Goal: Check status: Check status

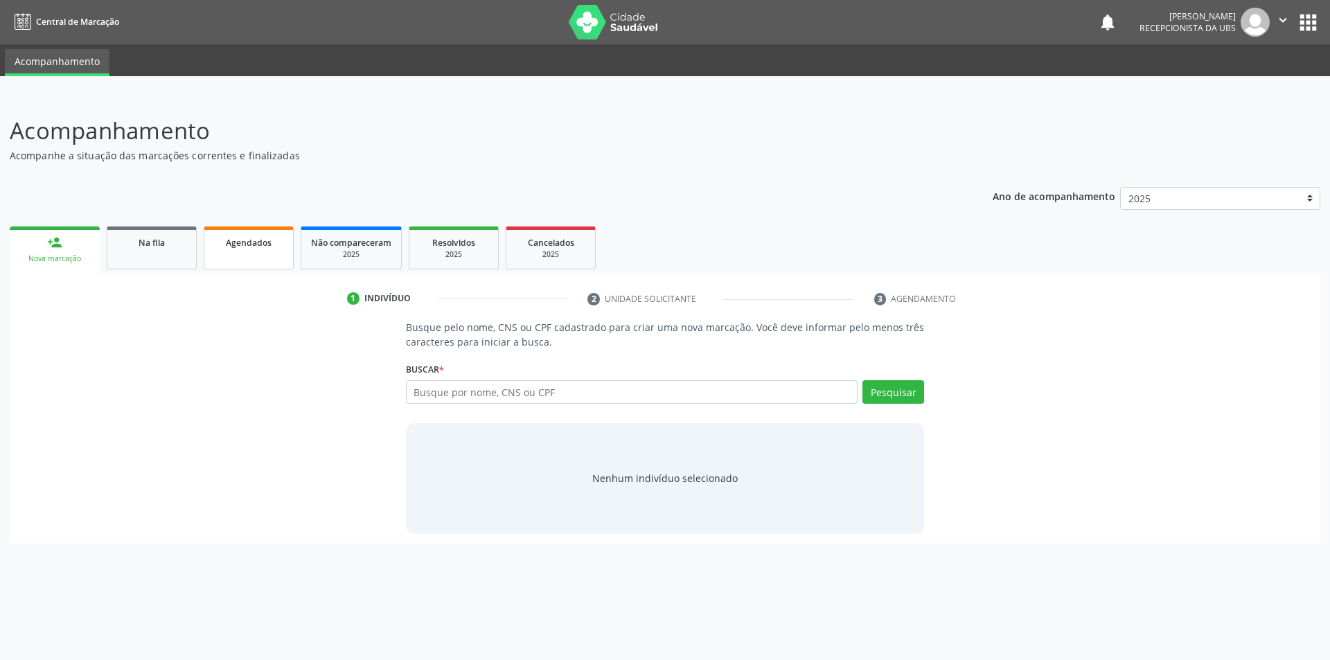
click at [258, 247] on span "Agendados" at bounding box center [249, 243] width 46 height 12
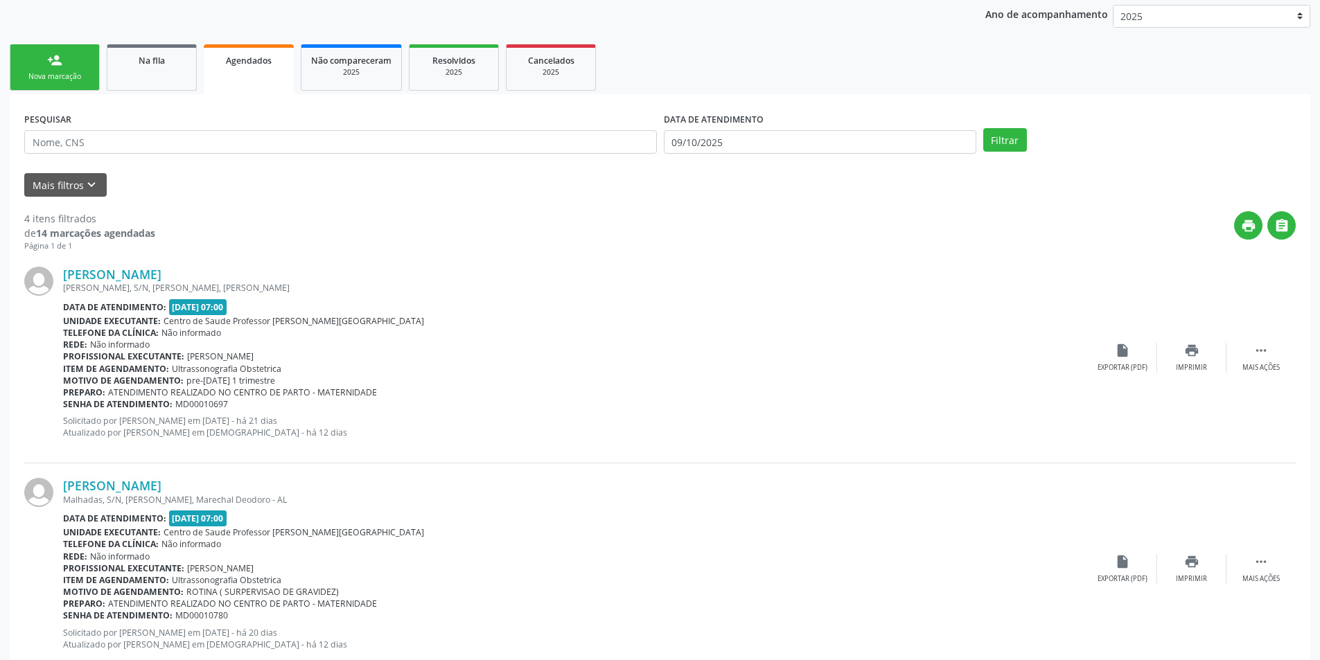
scroll to position [53, 0]
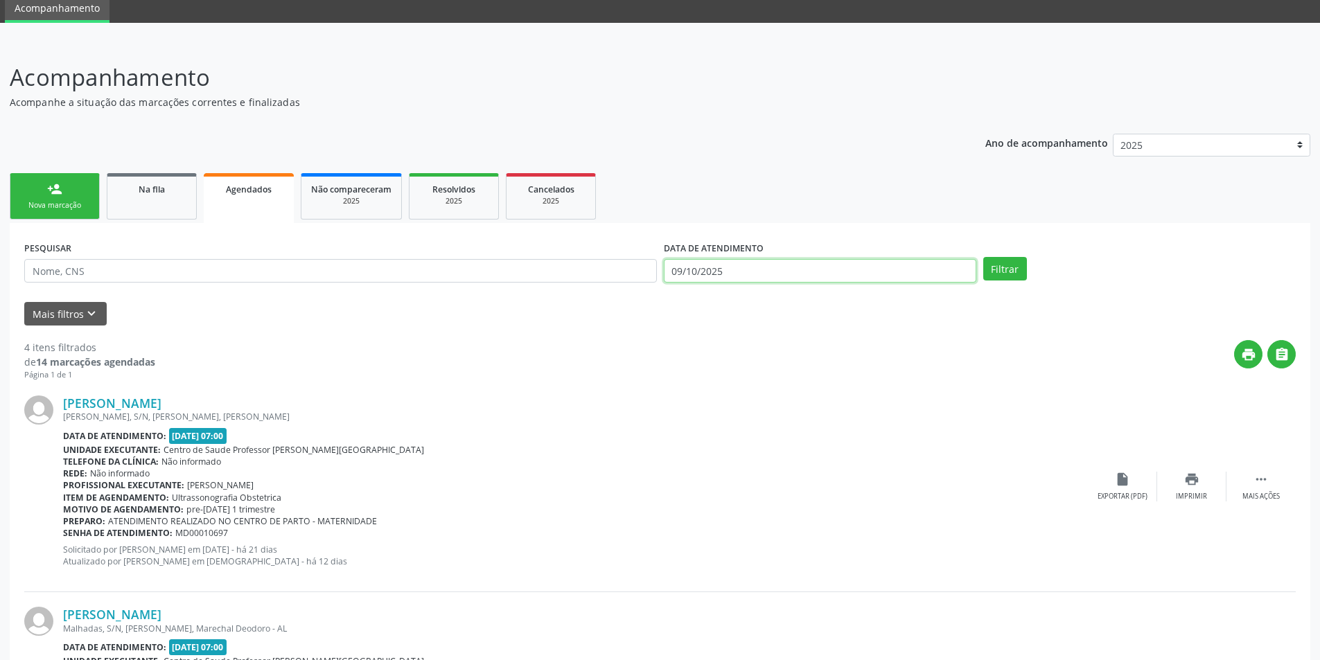
click at [805, 272] on input "09/10/2025" at bounding box center [820, 271] width 312 height 24
click at [678, 302] on icon at bounding box center [676, 301] width 10 height 10
select select "8"
click at [738, 371] on span "9" at bounding box center [739, 368] width 27 height 27
type input "[DATE]"
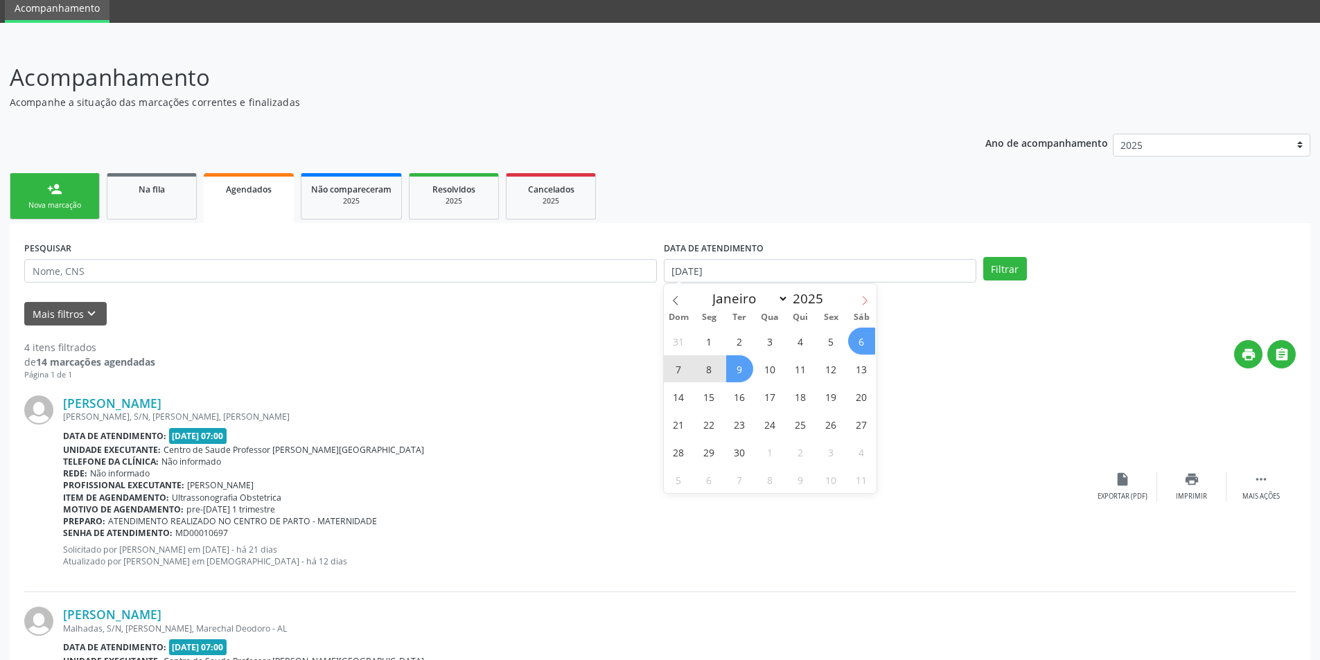
click at [863, 303] on icon at bounding box center [865, 301] width 10 height 10
select select "9"
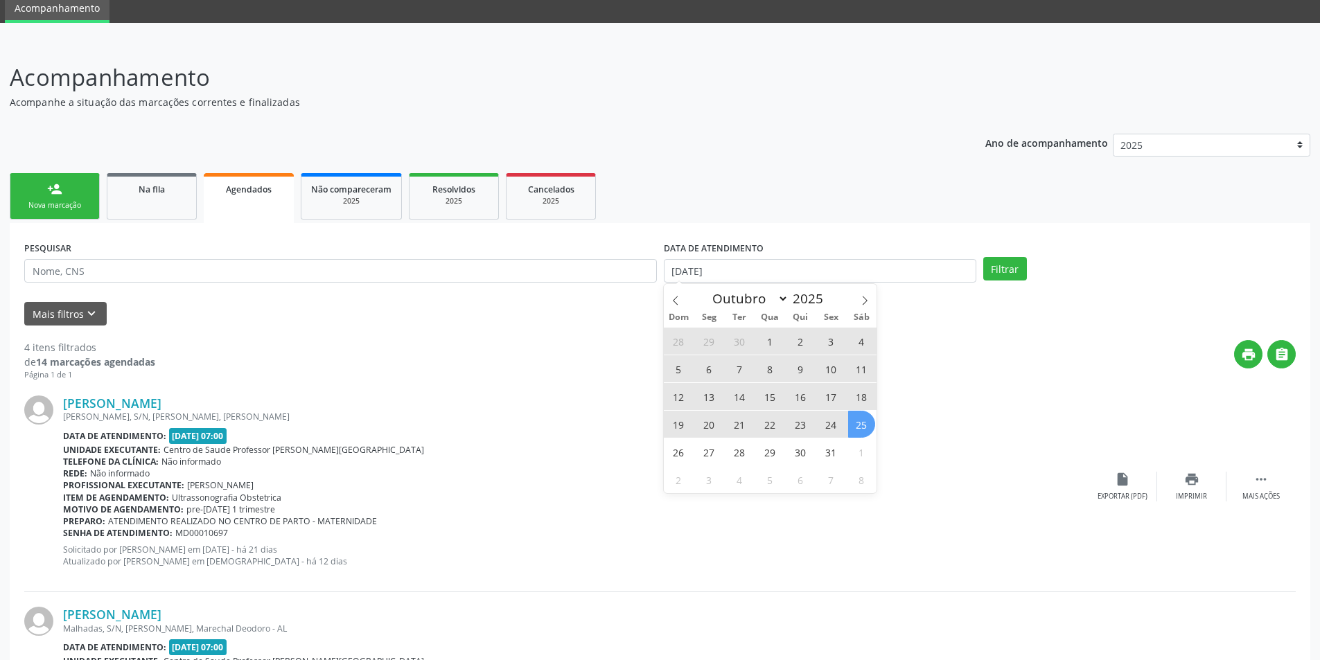
click at [863, 427] on span "25" at bounding box center [861, 424] width 27 height 27
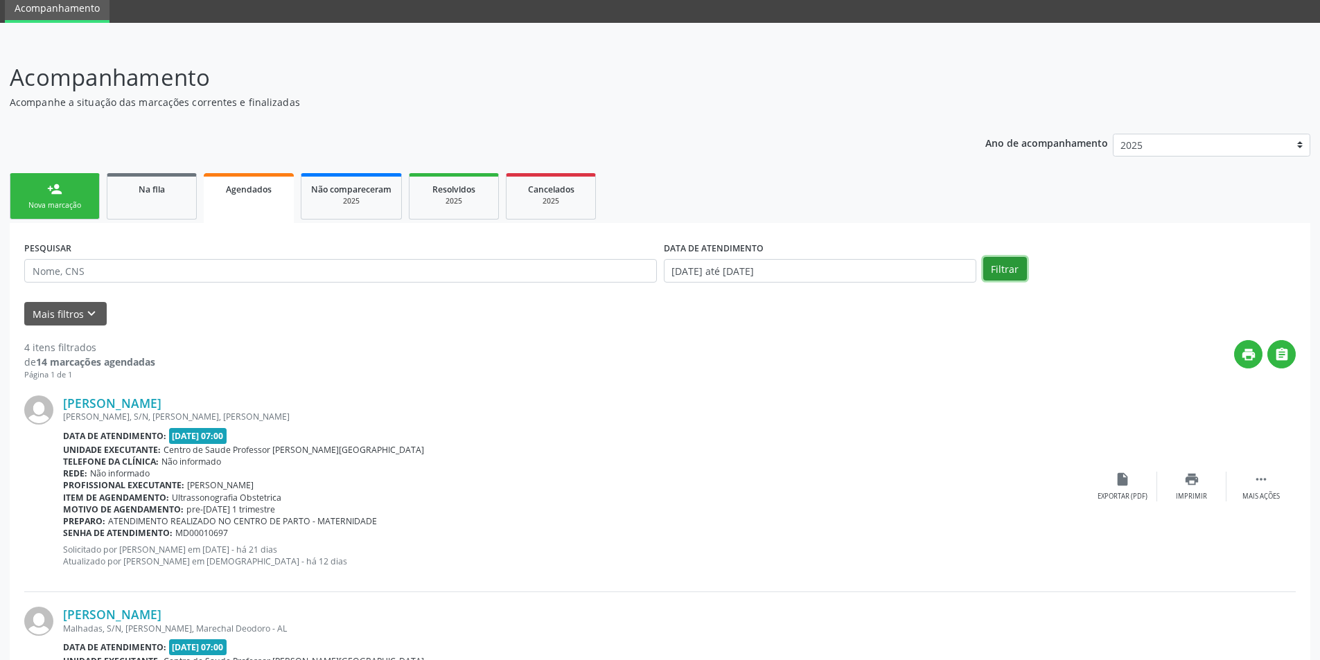
click at [1010, 270] on button "Filtrar" at bounding box center [1005, 269] width 44 height 24
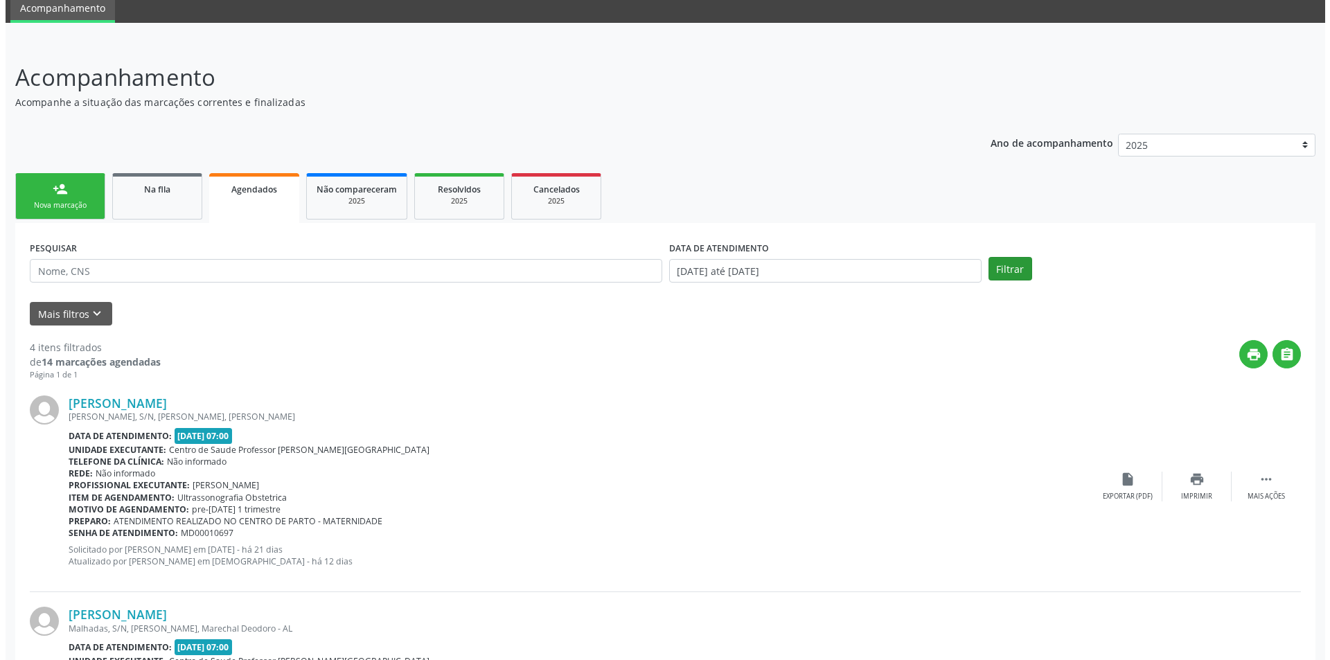
scroll to position [0, 0]
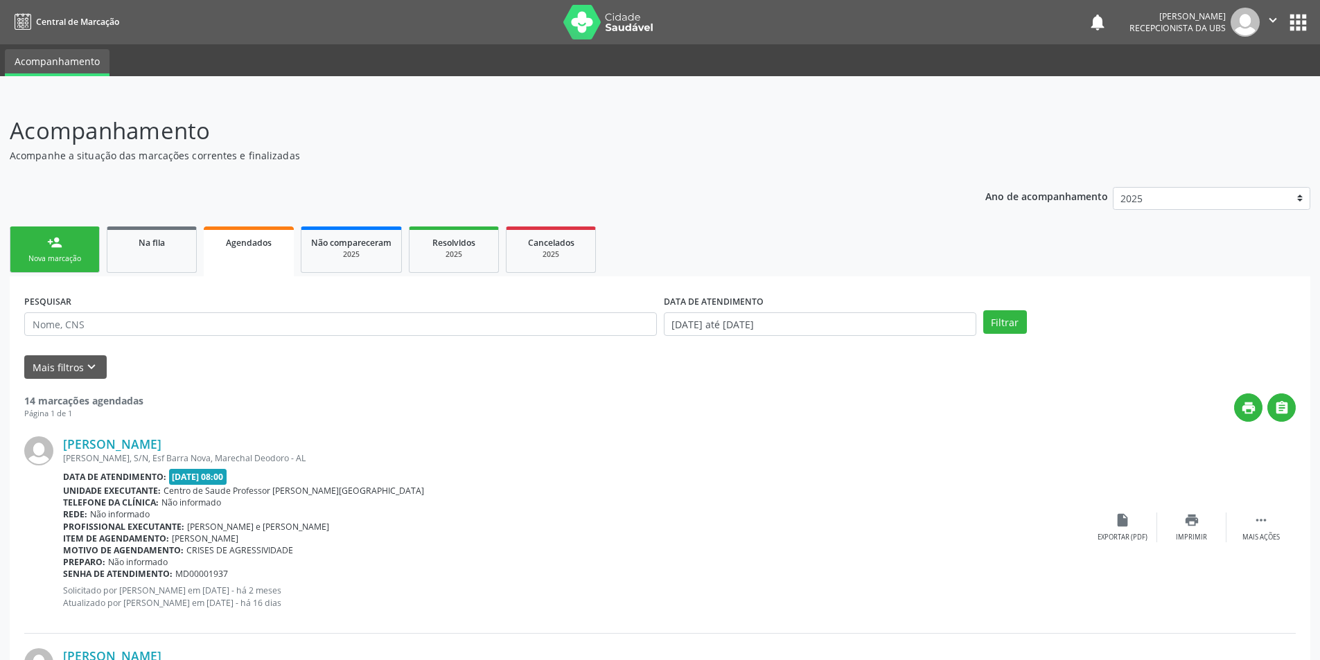
click at [71, 243] on link "person_add Nova marcação" at bounding box center [55, 250] width 90 height 46
